Goal: Task Accomplishment & Management: Complete application form

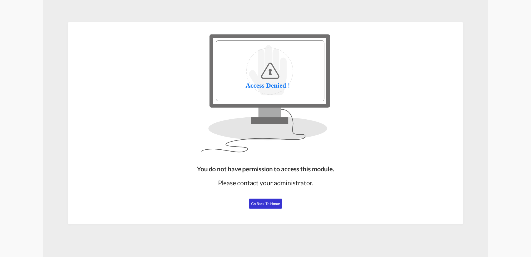
click at [280, 203] on button "Go Back to Home" at bounding box center [265, 203] width 33 height 10
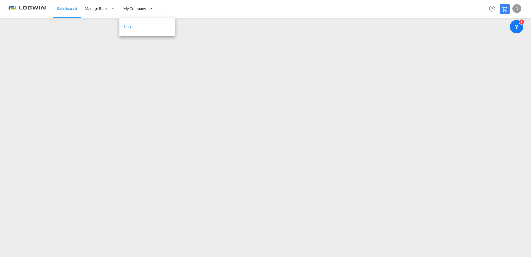
click at [145, 27] on link "Users" at bounding box center [147, 27] width 56 height 18
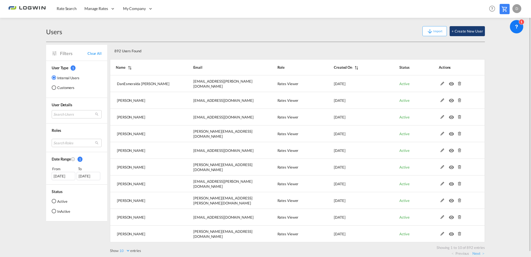
click at [469, 31] on button "+ Create New User" at bounding box center [467, 31] width 35 height 10
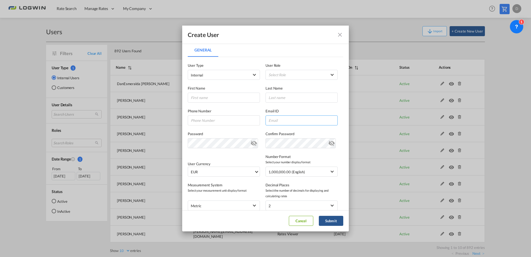
click at [285, 118] on input "General General ..." at bounding box center [302, 120] width 72 height 10
paste input "[PERSON_NAME][EMAIL_ADDRESS][PERSON_NAME][DOMAIN_NAME]"
drag, startPoint x: 296, startPoint y: 119, endPoint x: 282, endPoint y: 122, distance: 14.7
click at [282, 122] on input "[PERSON_NAME][EMAIL_ADDRESS][PERSON_NAME][DOMAIN_NAME]" at bounding box center [302, 120] width 72 height 10
type input "[PERSON_NAME][EMAIL_ADDRESS][PERSON_NAME][DOMAIN_NAME]"
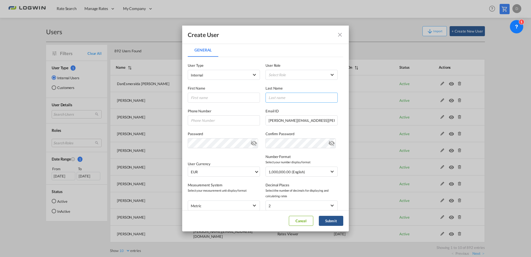
click at [281, 96] on input "General General ..." at bounding box center [302, 98] width 72 height 10
paste input "[PERSON_NAME]"
click at [266, 98] on input "[PERSON_NAME]" at bounding box center [302, 98] width 72 height 10
type input "[PERSON_NAME]"
click at [240, 97] on input "General General ..." at bounding box center [224, 98] width 72 height 10
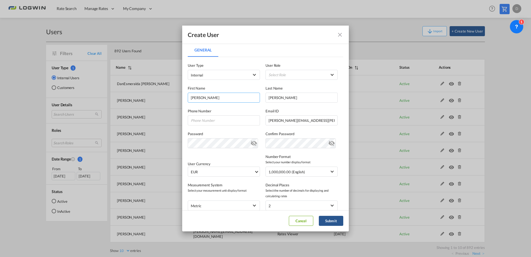
click at [201, 98] on input "[PERSON_NAME]" at bounding box center [224, 98] width 72 height 10
type input "[PERSON_NAME]"
click at [251, 142] on md-icon "icon-eye-off" at bounding box center [254, 142] width 7 height 7
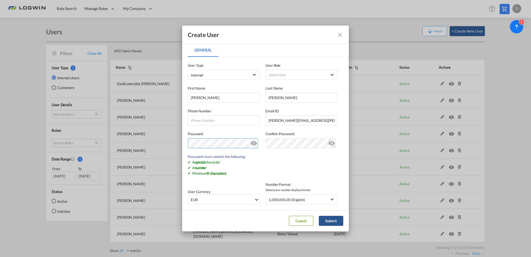
click at [183, 143] on md-dialog-content "General General User Type Internal Internal Customer User Role Select Role ADMI…" at bounding box center [265, 126] width 167 height 166
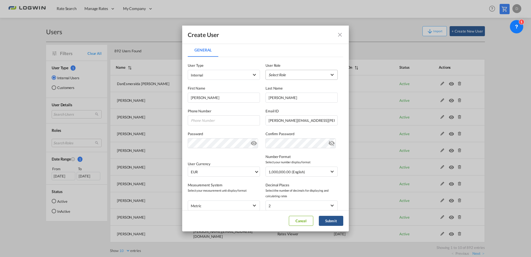
click at [275, 76] on md-select "Select Role ADMIN GLOBAL Essentials Admin GLOBAL Essentials Manager GLOBAL Esse…" at bounding box center [302, 75] width 72 height 10
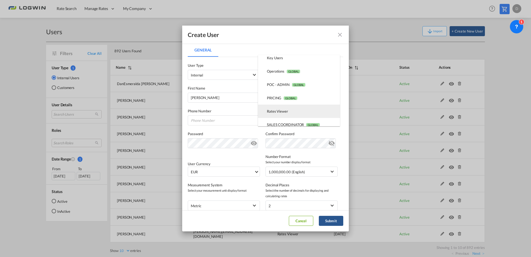
scroll to position [129, 0]
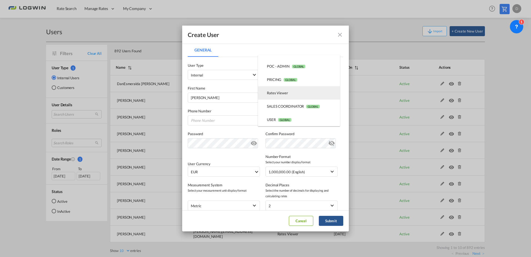
click at [289, 95] on md-option "Rates Viewer USER_DEFINED" at bounding box center [299, 92] width 82 height 13
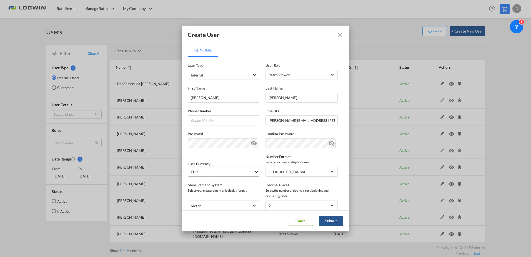
click at [199, 173] on span "EUR" at bounding box center [222, 172] width 63 height 6
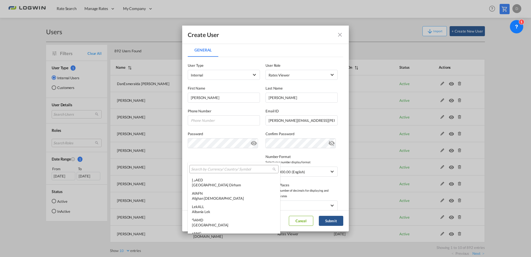
scroll to position [558, 0]
click at [231, 170] on input "search" at bounding box center [231, 169] width 81 height 5
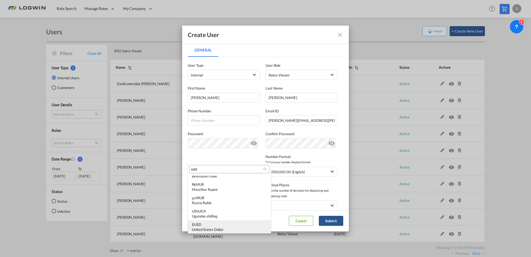
scroll to position [0, 0]
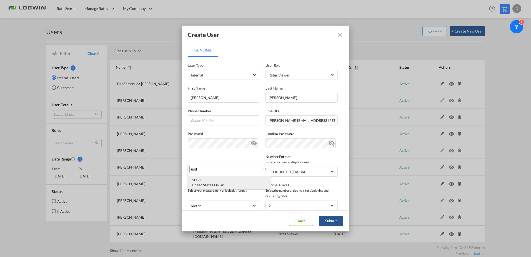
type input "usd"
click at [220, 180] on div "$ USD United States Dollar" at bounding box center [229, 182] width 75 height 10
click at [332, 219] on button "Submit" at bounding box center [331, 221] width 24 height 10
